Goal: Navigation & Orientation: Find specific page/section

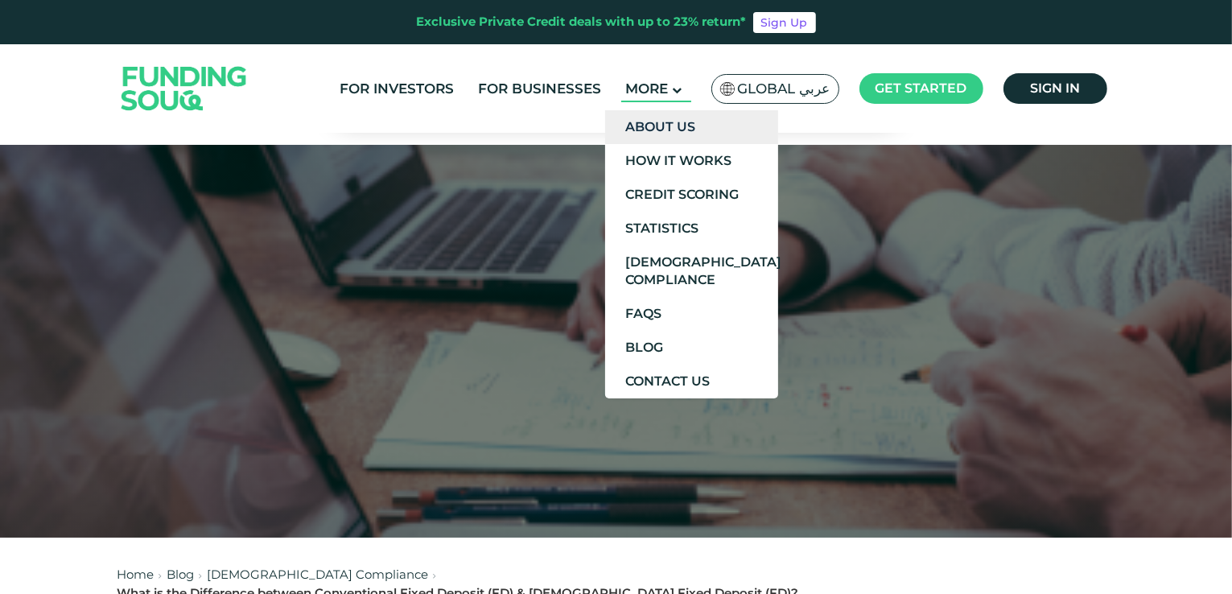
click at [667, 127] on link "About Us" at bounding box center [691, 127] width 173 height 34
